Goal: Task Accomplishment & Management: Manage account settings

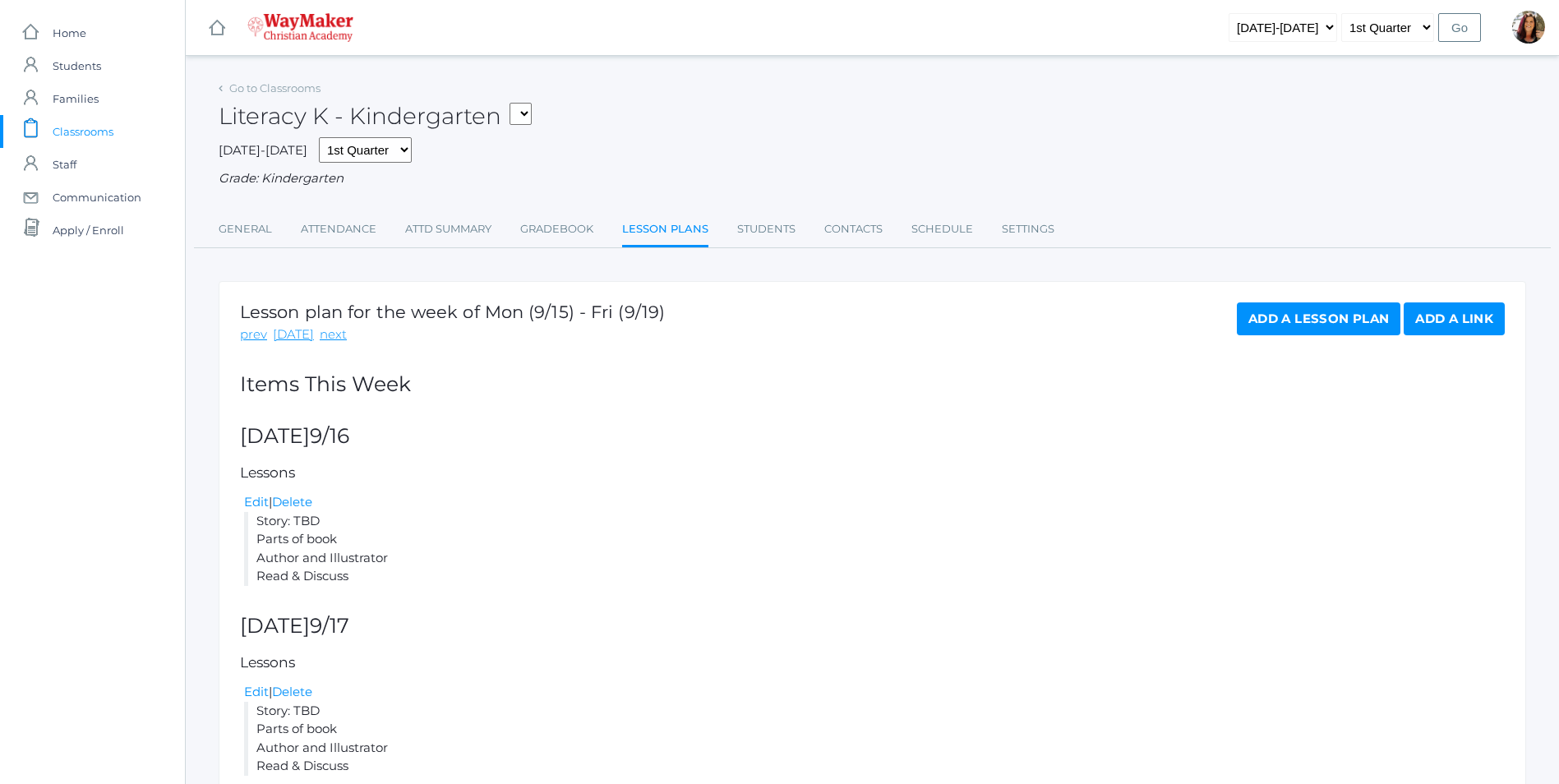
click at [529, 104] on select "KINDER - Small Group Reading & Writing K Kindergarten KINDER - Math K Kindergar…" at bounding box center [520, 114] width 23 height 23
select select "2554"
click at [515, 103] on select "KINDER - Small Group Reading & Writing K Kindergarten KINDER - Math K Kindergar…" at bounding box center [520, 114] width 23 height 23
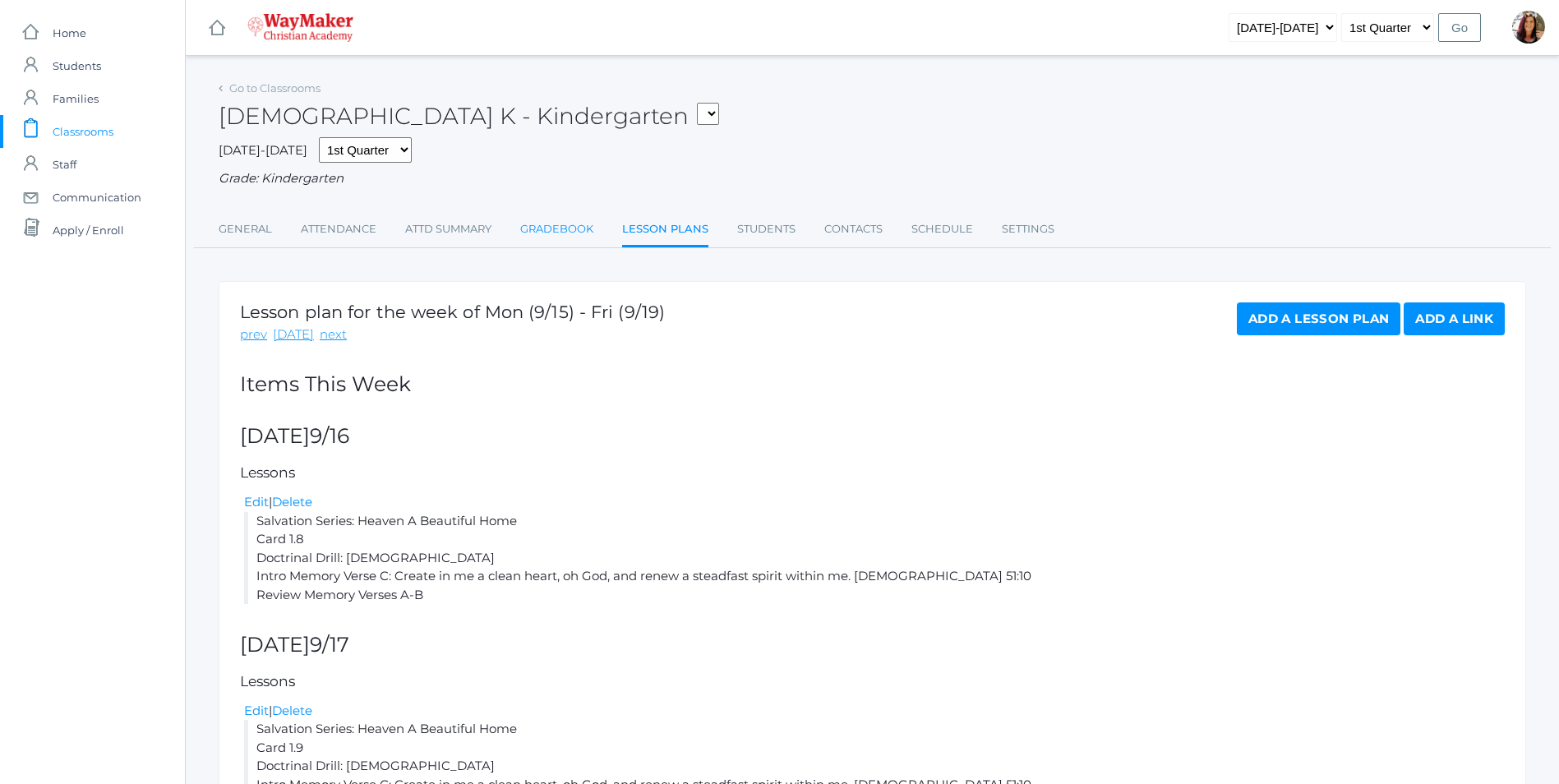
click at [540, 225] on link "Gradebook" at bounding box center [556, 229] width 73 height 32
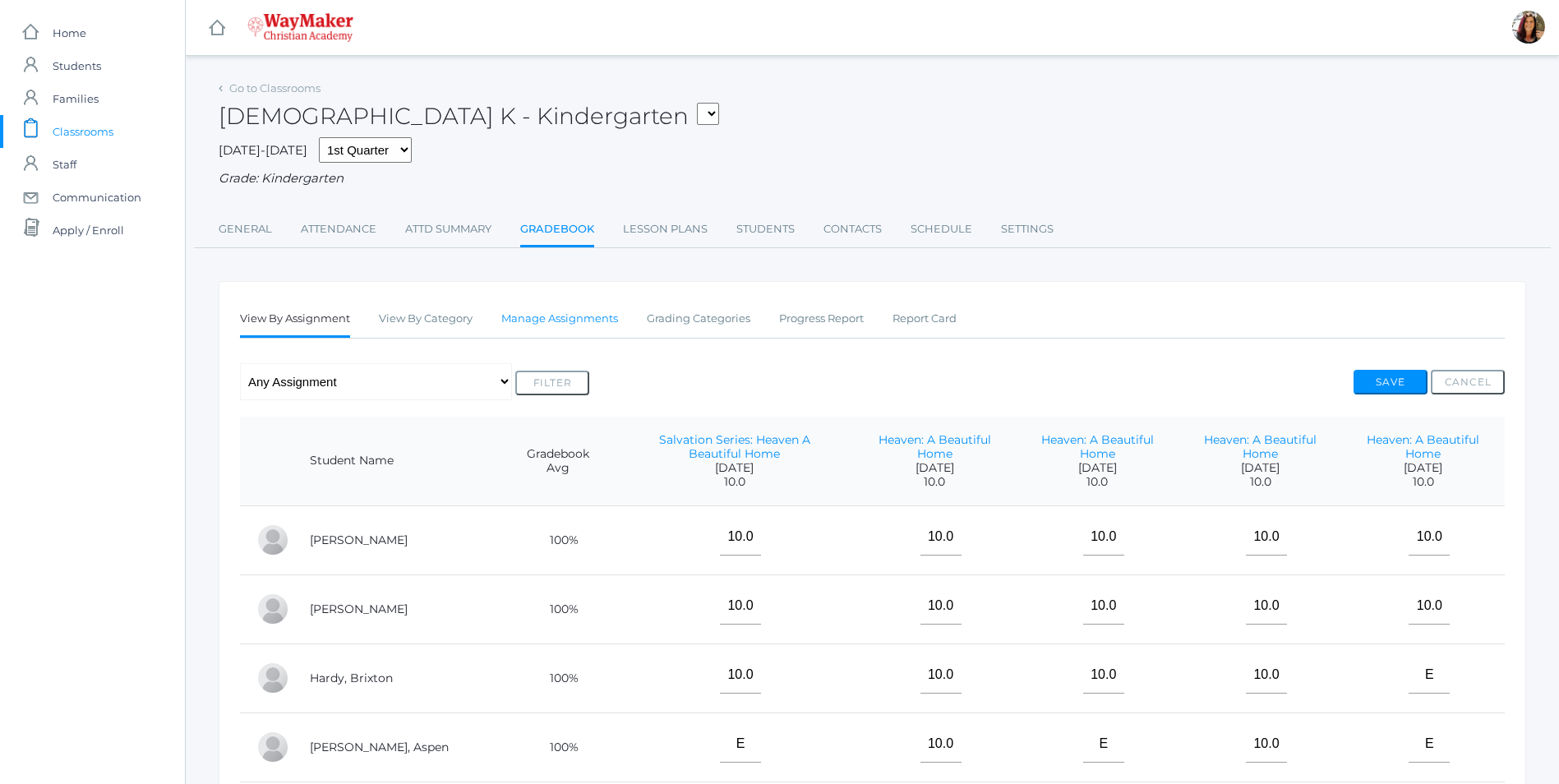
click at [565, 323] on link "Manage Assignments" at bounding box center [560, 319] width 117 height 32
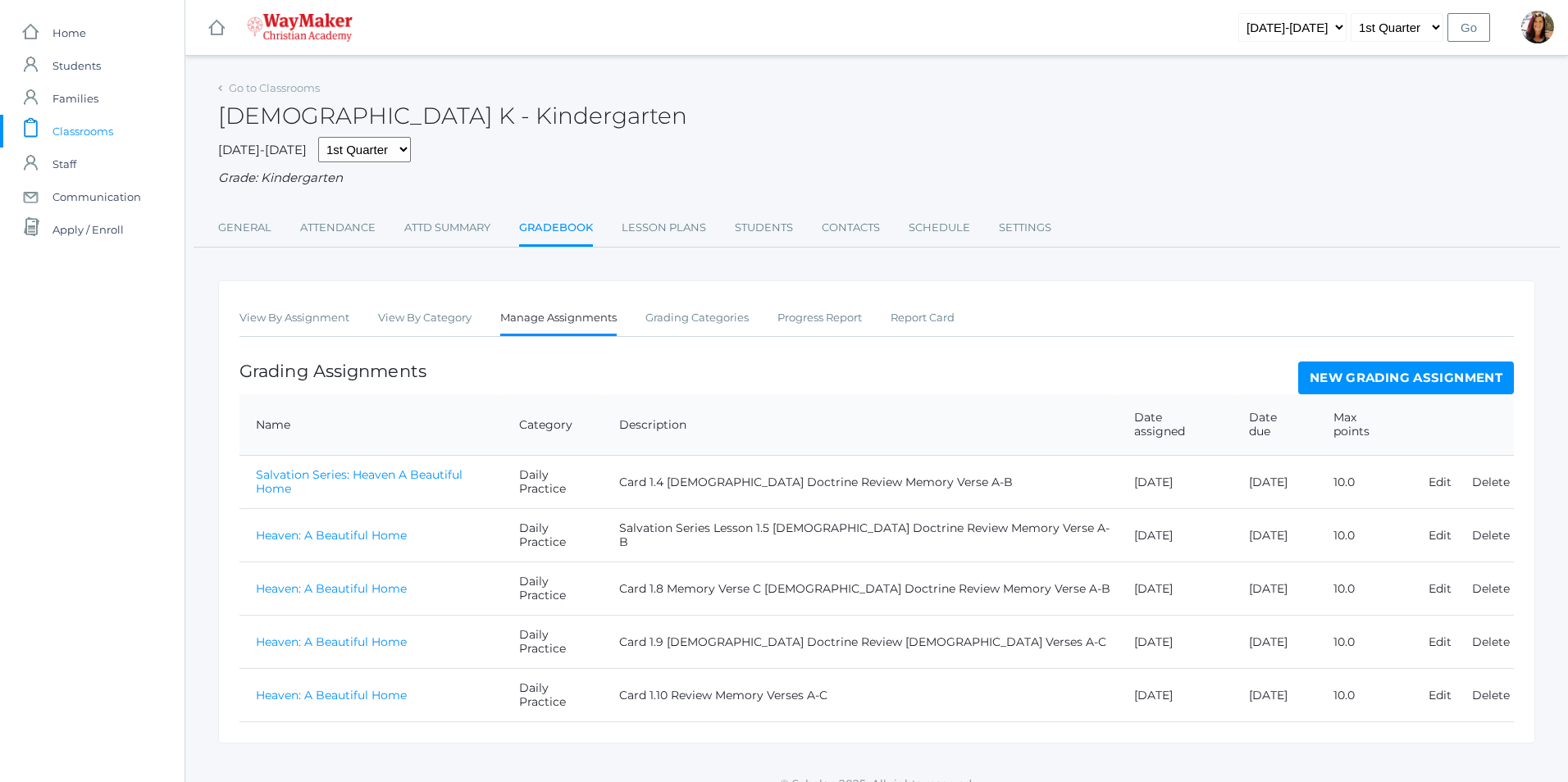
click at [1389, 369] on link "New Grading Assignment" at bounding box center [1406, 378] width 216 height 32
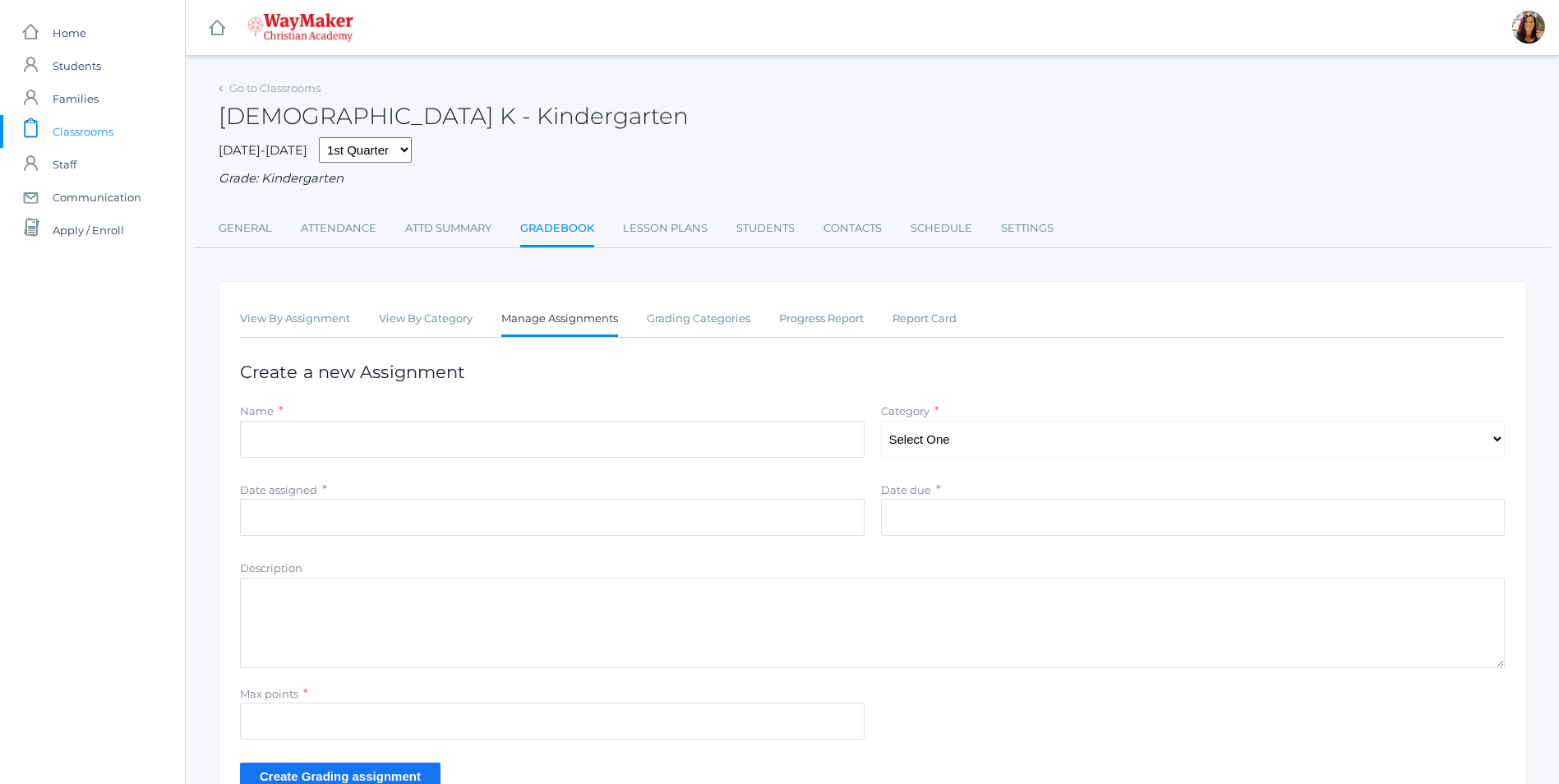
click at [465, 475] on form "Name * Category * Select One Daily Practice Summative Assessment Date assigned …" at bounding box center [872, 596] width 1265 height 387
click at [467, 458] on input "Name" at bounding box center [552, 439] width 625 height 37
type input "[PERSON_NAME]: How [PERSON_NAME]"
click at [1495, 434] on select "Select One Daily Practice Summative Assessment" at bounding box center [1193, 439] width 625 height 37
select select "1100"
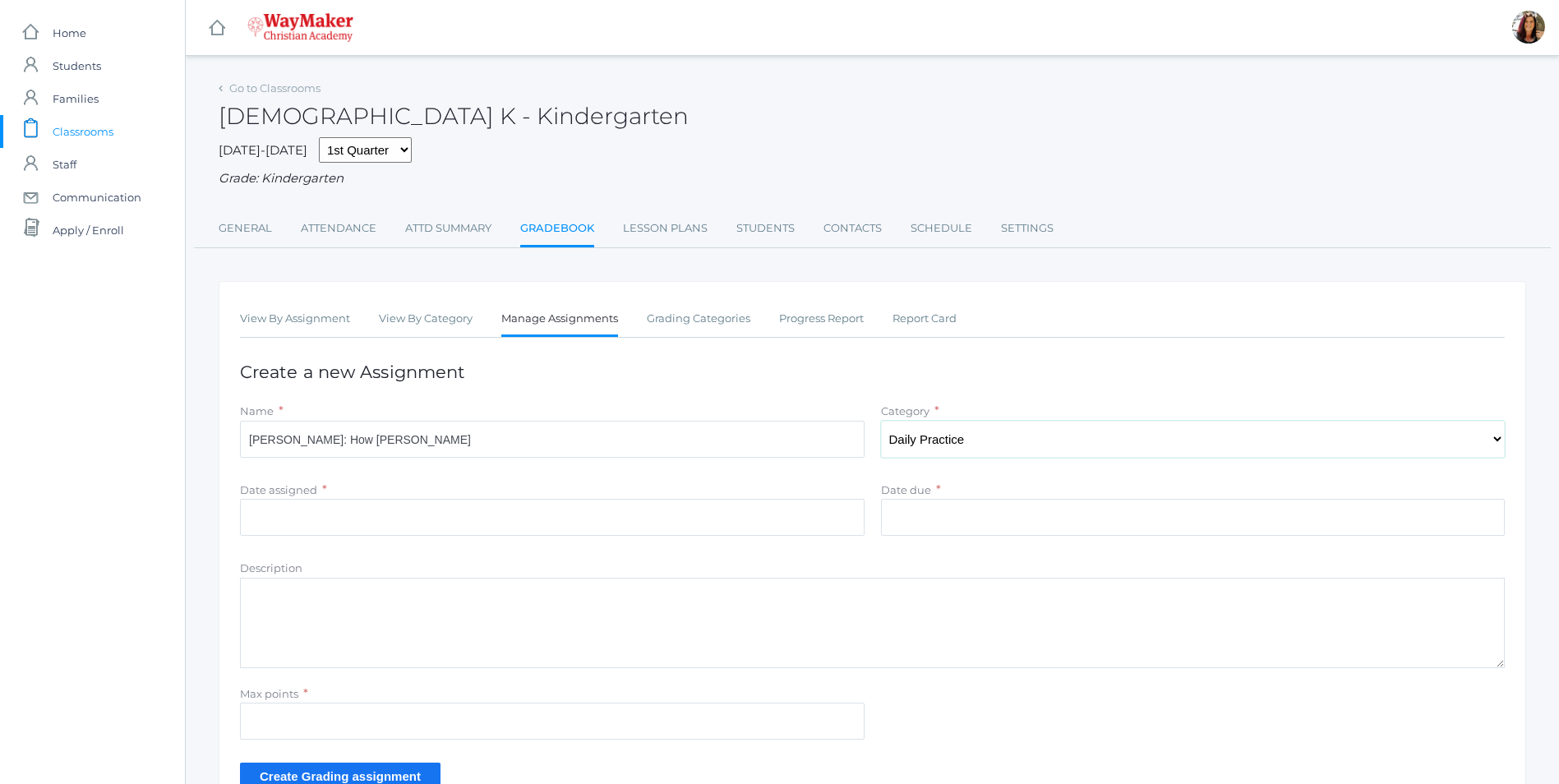
click at [881, 423] on select "Select One Daily Practice Summative Assessment" at bounding box center [1193, 439] width 625 height 37
click at [291, 517] on input "Date assigned" at bounding box center [552, 517] width 625 height 37
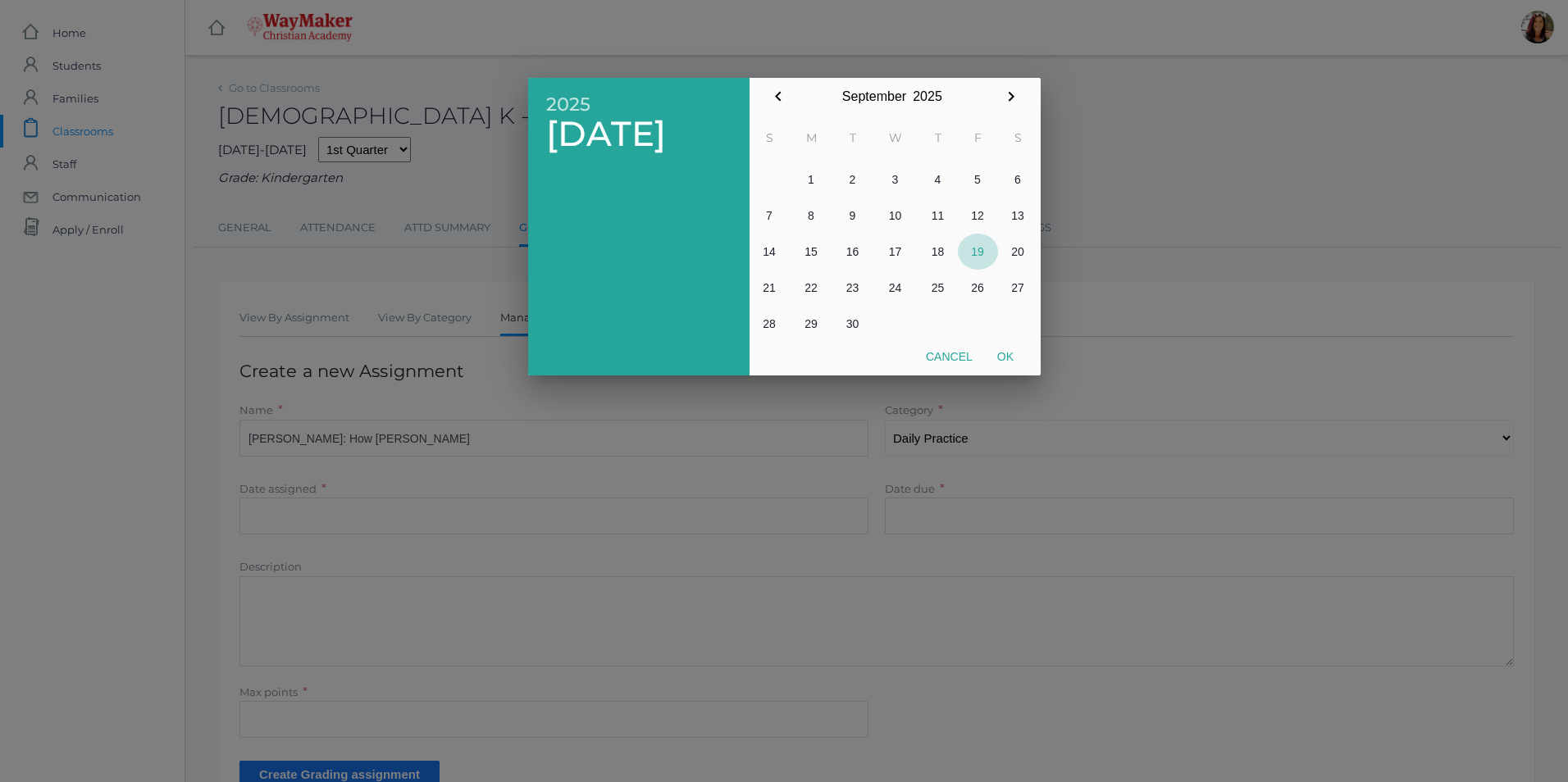
click at [986, 253] on button "19" at bounding box center [977, 252] width 40 height 36
click at [1011, 360] on button "Ok" at bounding box center [1005, 356] width 41 height 30
type input "2025-09-19"
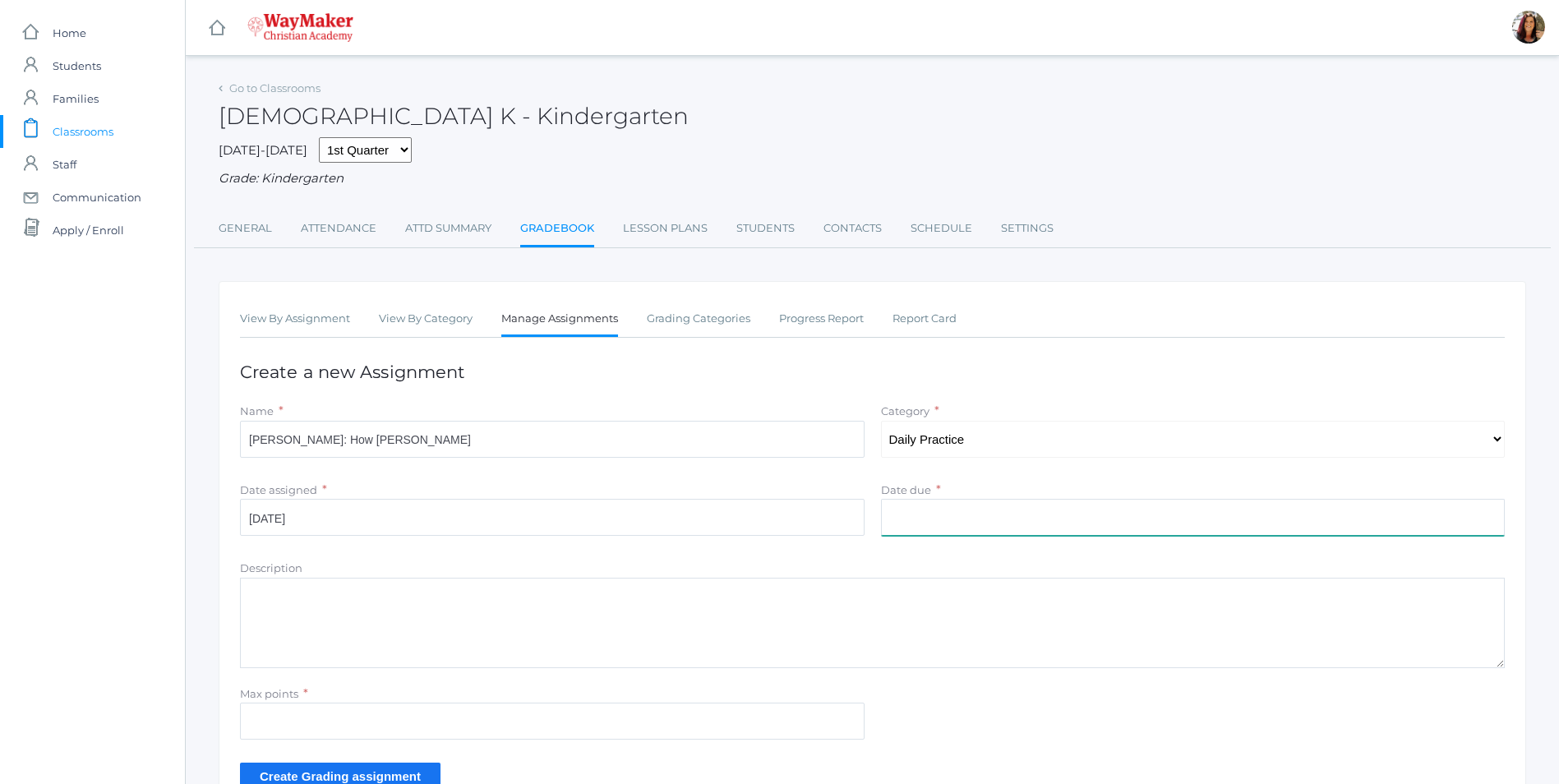
click at [930, 515] on input "Date due" at bounding box center [1193, 517] width 625 height 37
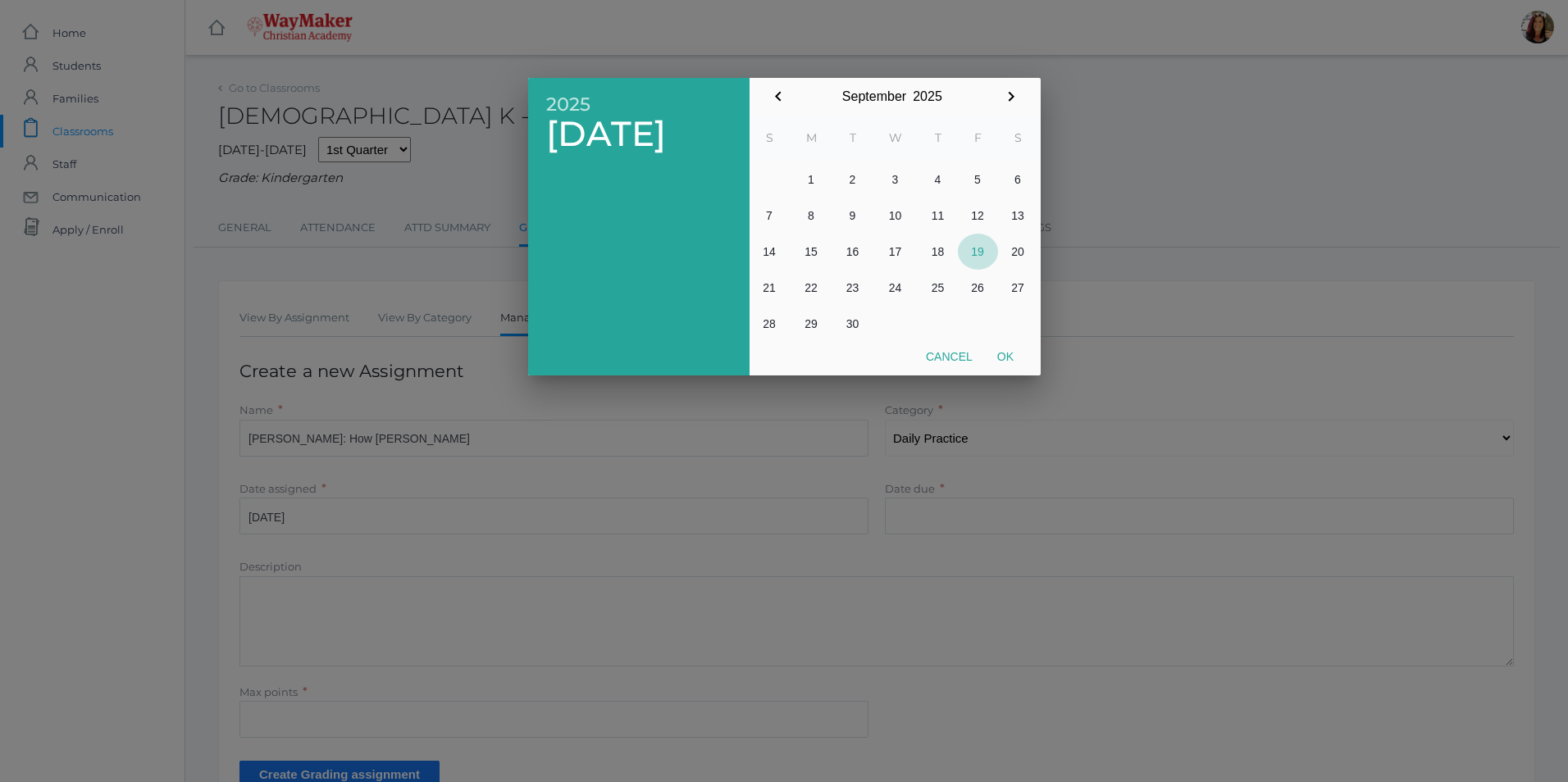
click at [979, 250] on button "19" at bounding box center [977, 252] width 40 height 36
click at [1016, 360] on button "Ok" at bounding box center [1005, 356] width 41 height 30
type input "2025-09-19"
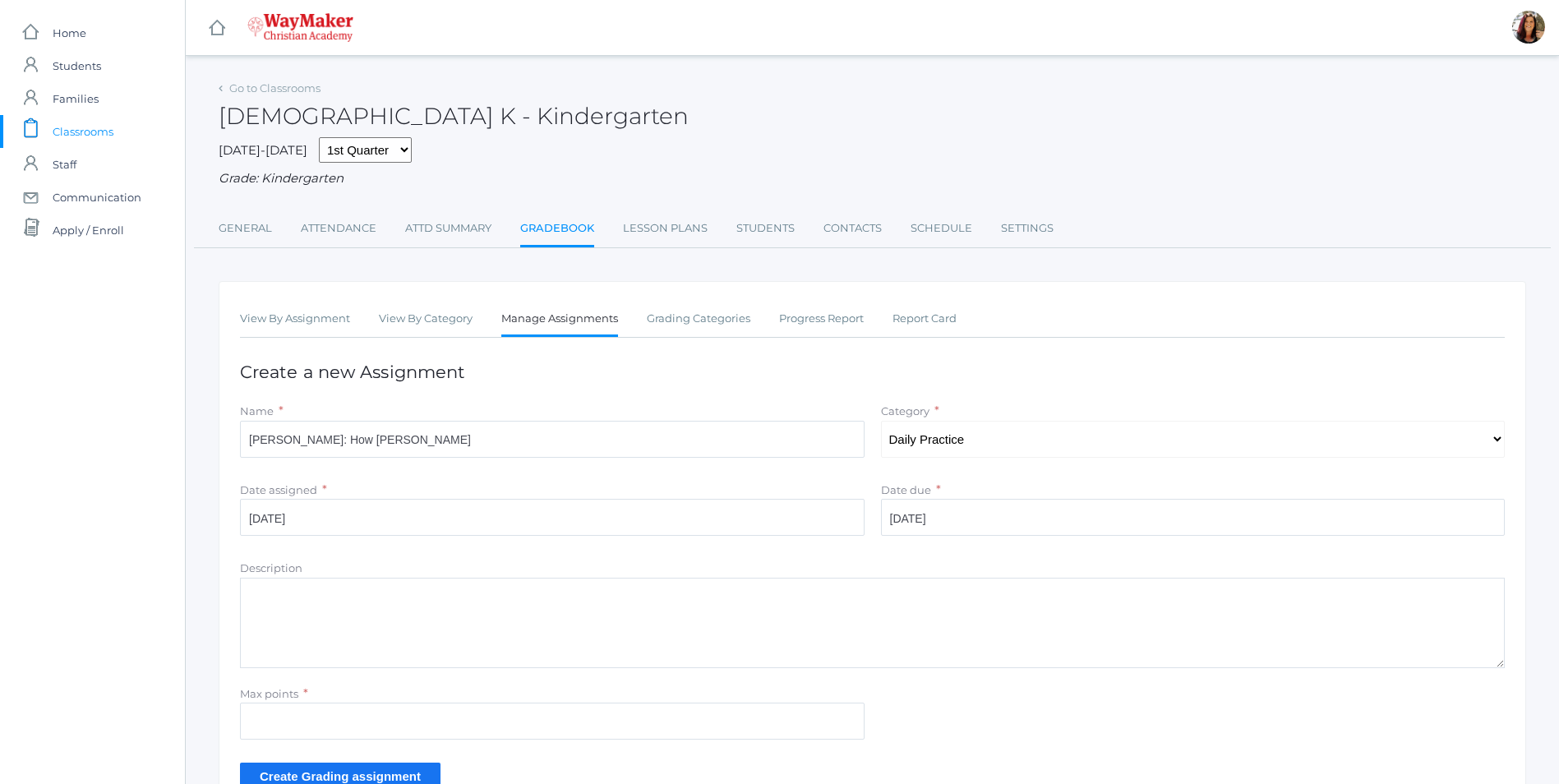
click at [268, 589] on textarea "Description" at bounding box center [872, 623] width 1265 height 90
type textarea "C"
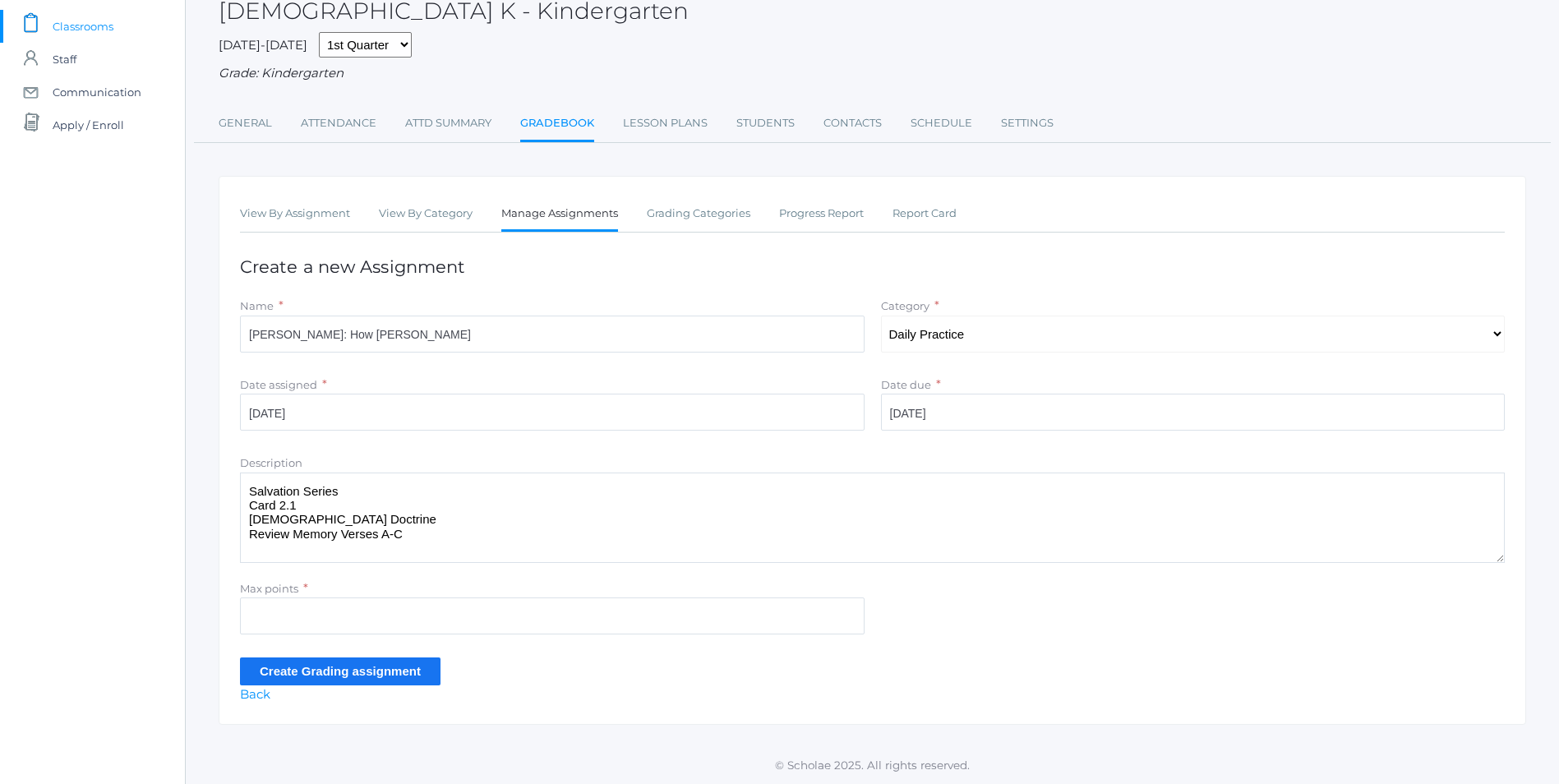
scroll to position [107, 0]
type textarea "Salvation Series Card 2.1 Bible Doctrine Review Memory Verses A-C"
click at [313, 612] on input "Max points" at bounding box center [552, 615] width 625 height 37
type input "10"
click at [319, 677] on input "Create Grading assignment" at bounding box center [340, 671] width 201 height 27
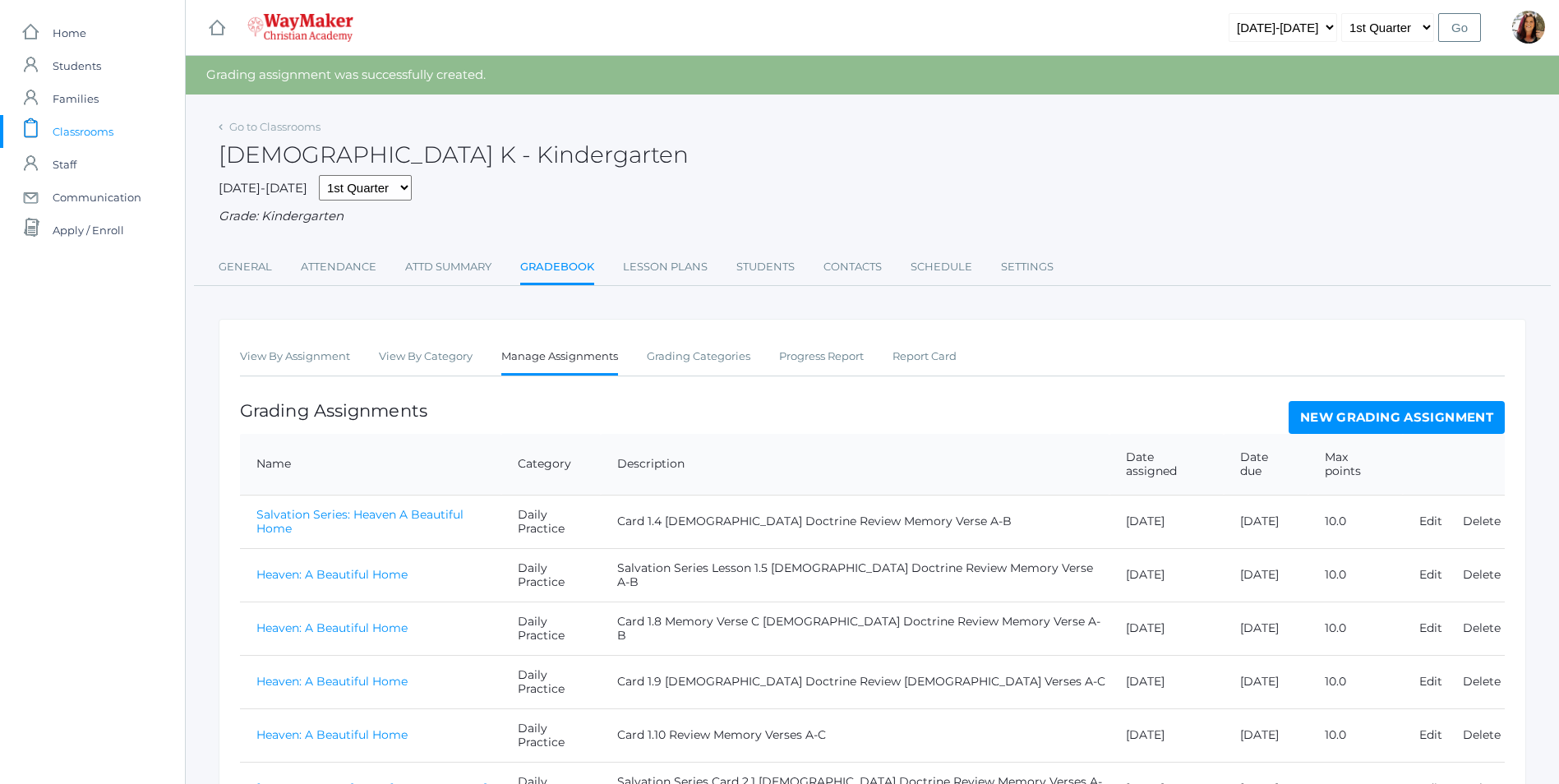
click at [355, 780] on link "[PERSON_NAME]: How [PERSON_NAME]" at bounding box center [372, 788] width 231 height 14
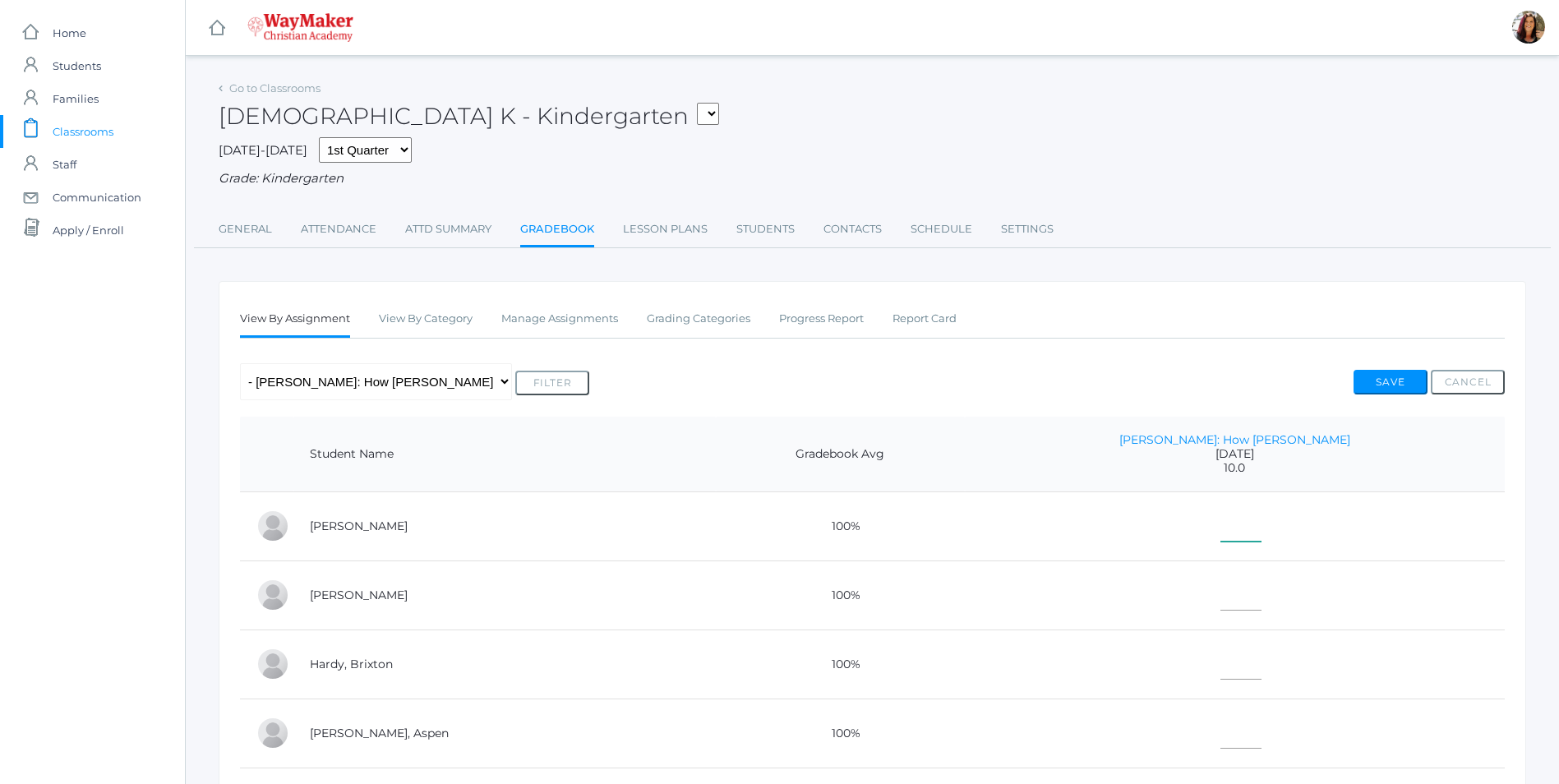
click at [1248, 514] on input"] "text" at bounding box center [1241, 523] width 41 height 37
type input"] "10"
click at [1262, 609] on input"] "text" at bounding box center [1241, 592] width 41 height 37
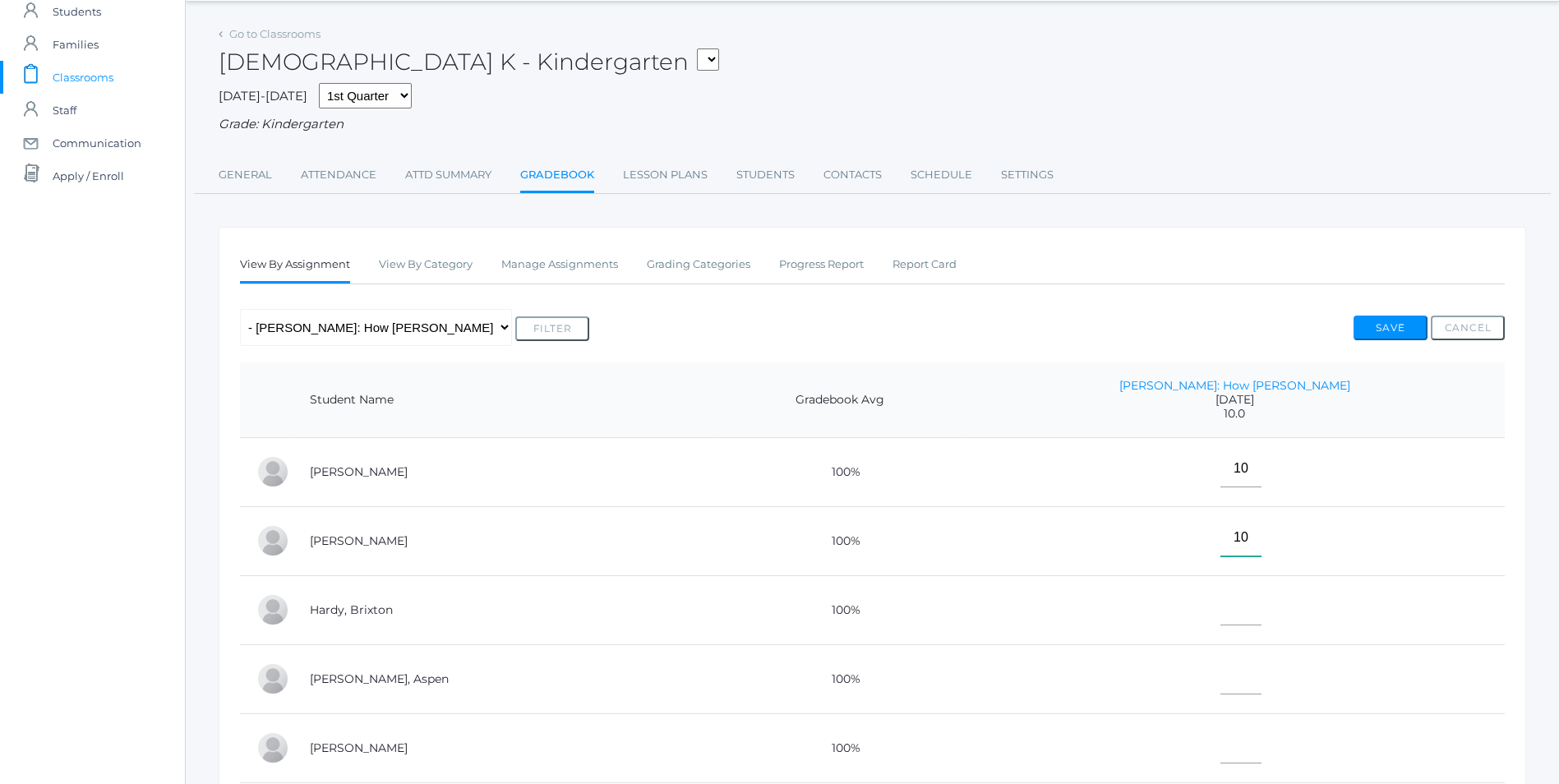
scroll to position [82, 0]
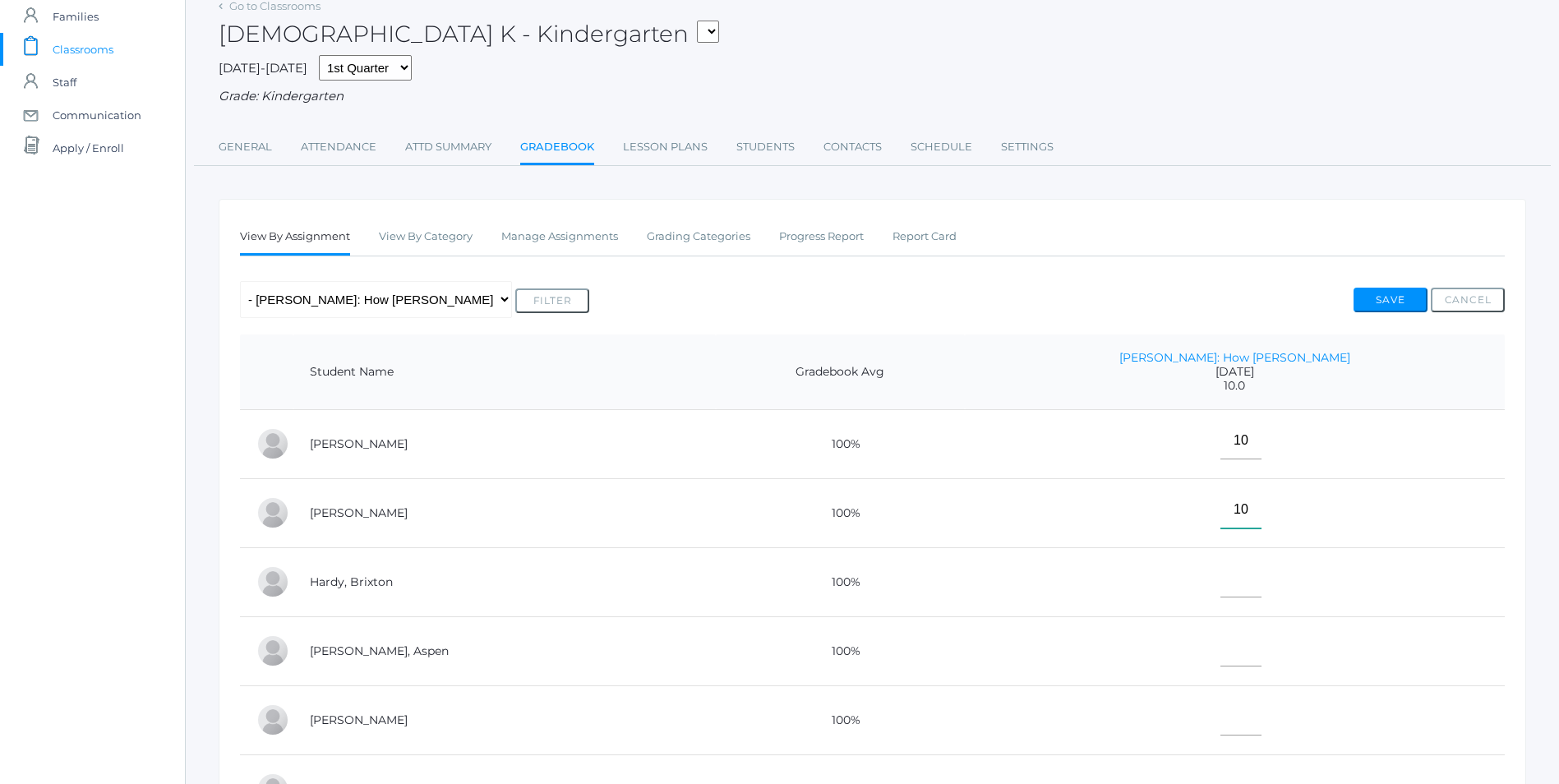
type input"] "10"
click at [1281, 601] on td at bounding box center [1235, 581] width 540 height 69
click at [1262, 592] on input"] "text" at bounding box center [1241, 579] width 41 height 37
type input"] "E"
click at [1257, 640] on input"] "text" at bounding box center [1241, 648] width 41 height 37
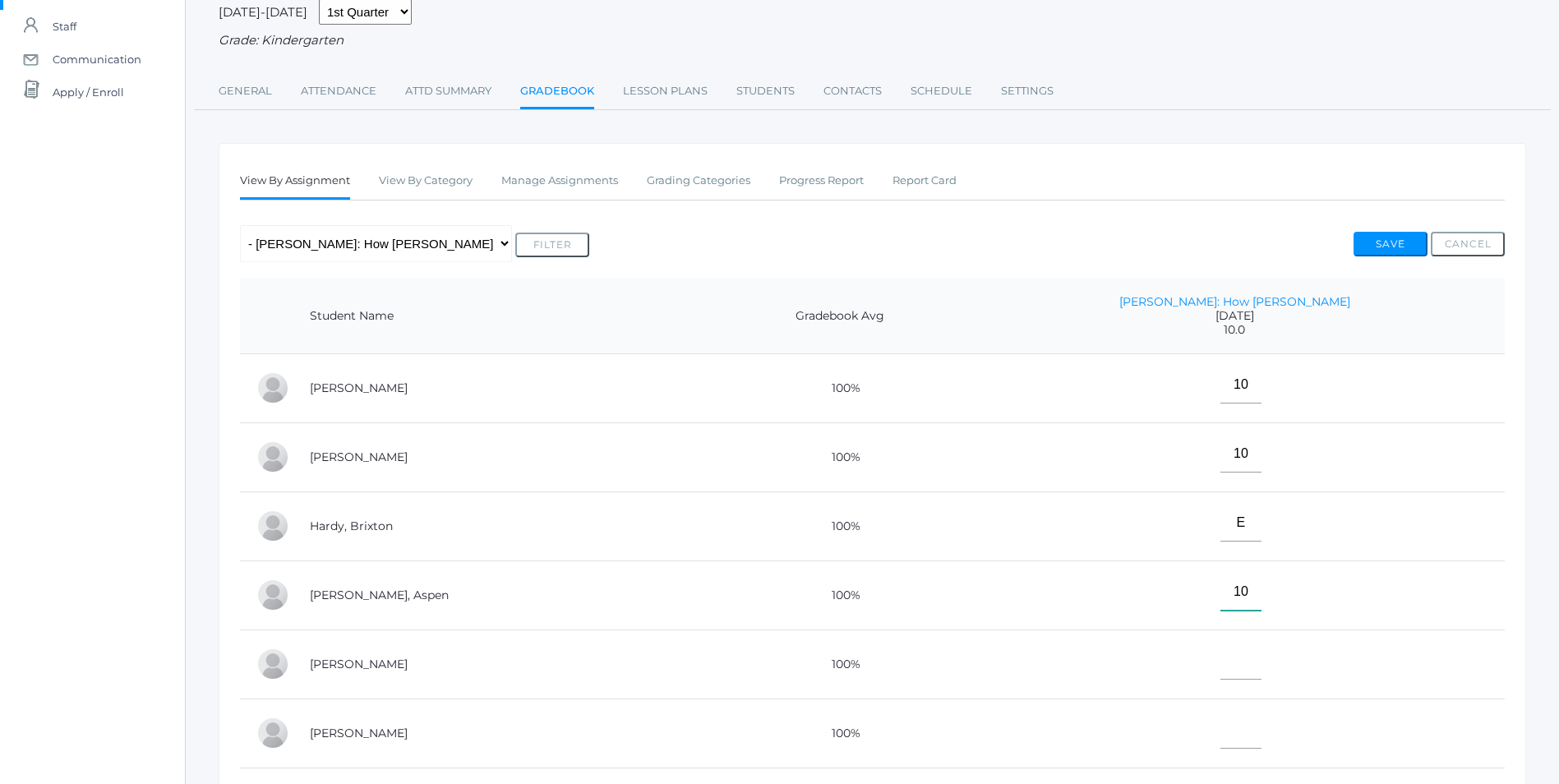
scroll to position [164, 0]
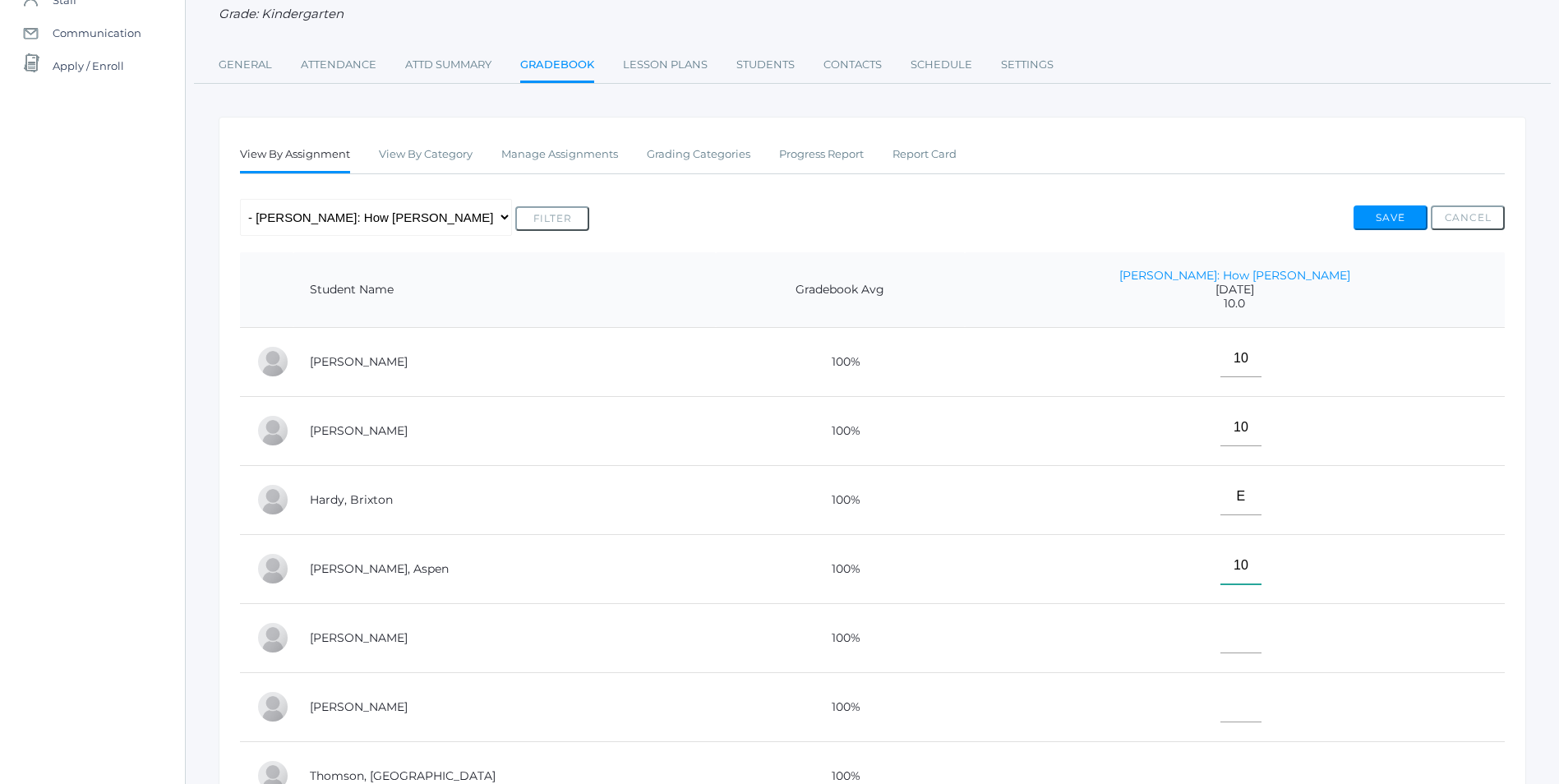
type input"] "10"
click at [1262, 645] on input"] "text" at bounding box center [1241, 634] width 41 height 37
type input"] "E"
click at [1262, 713] on input"] "text" at bounding box center [1241, 704] width 41 height 37
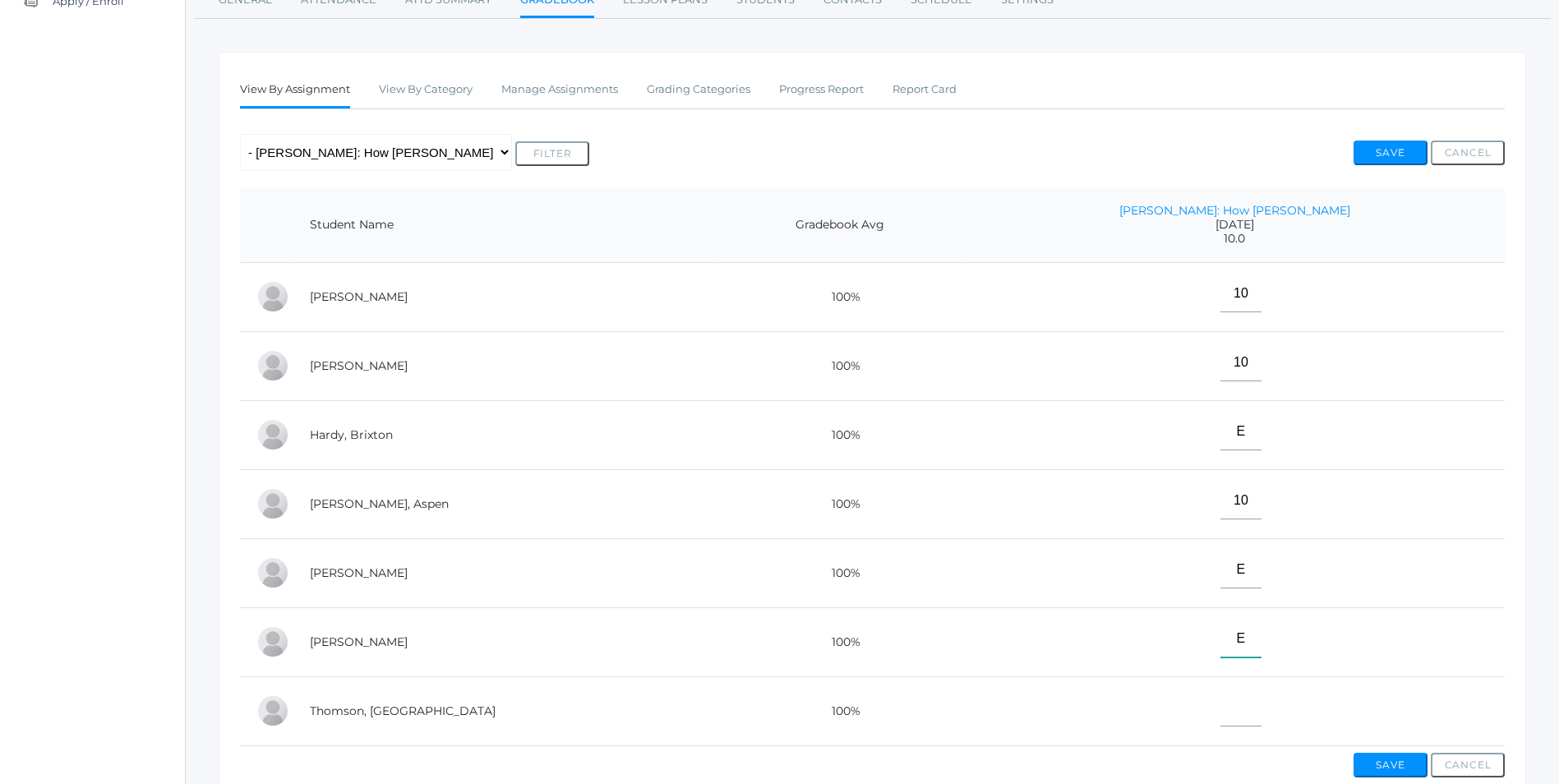
scroll to position [329, 0]
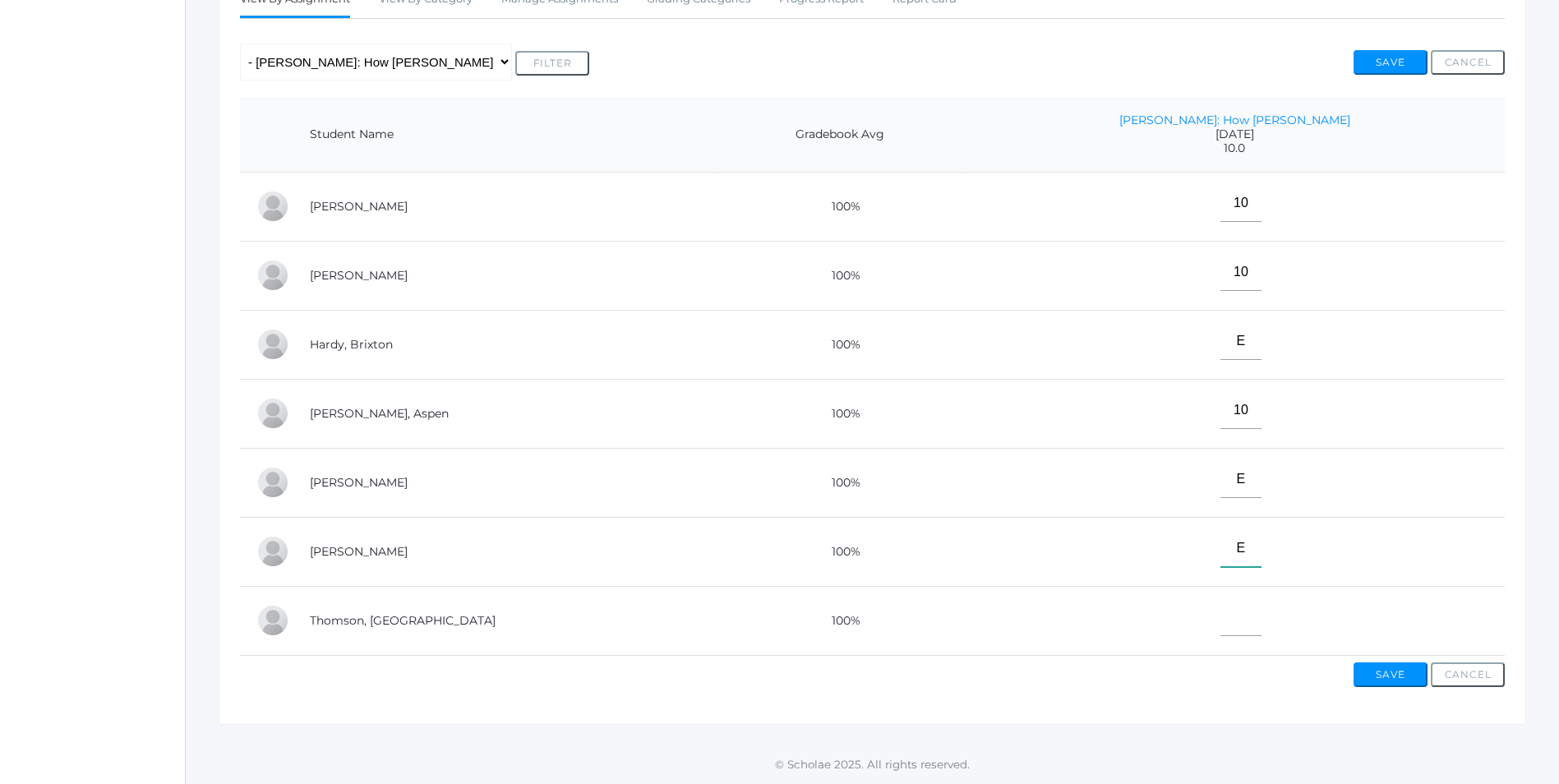
type input"] "E"
click at [1254, 609] on input"] "text" at bounding box center [1241, 617] width 41 height 37
type input"] "10"
click at [1387, 679] on button "Save" at bounding box center [1390, 674] width 74 height 24
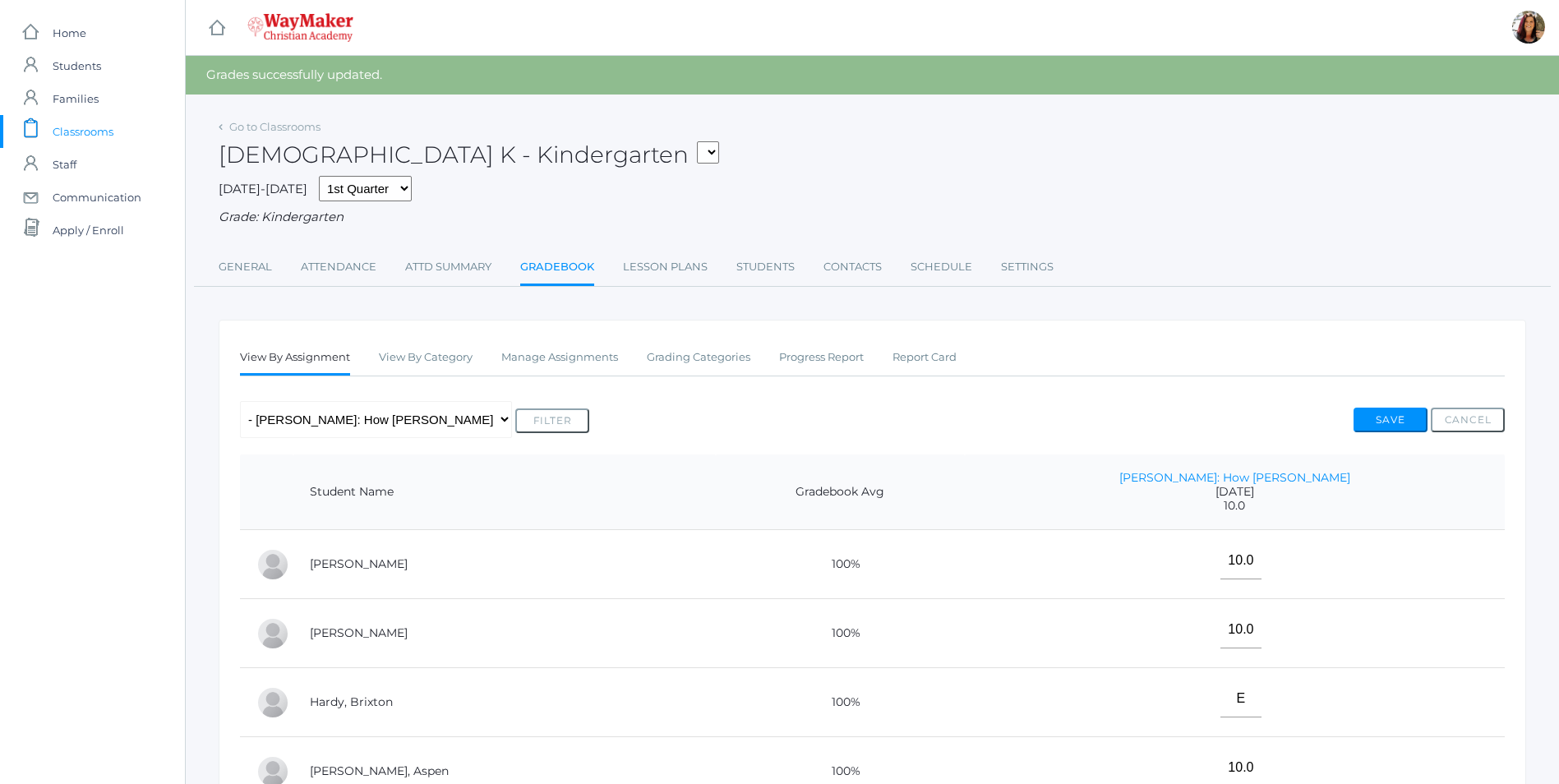
click at [697, 160] on select "KINDER - Small Group Reading & Writing K Kindergarten KINDER - Math K Kindergar…" at bounding box center [707, 152] width 23 height 23
select select "2555"
click at [697, 141] on select "KINDER - Small Group Reading & Writing K Kindergarten KINDER - Math K Kindergar…" at bounding box center [707, 152] width 23 height 23
